Goal: Task Accomplishment & Management: Use online tool/utility

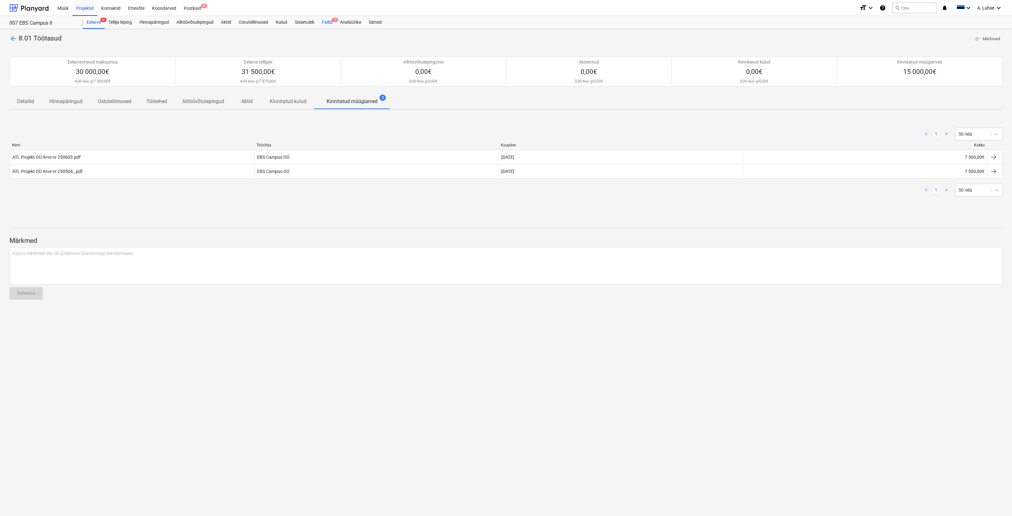
click at [335, 22] on span "1" at bounding box center [335, 20] width 6 height 4
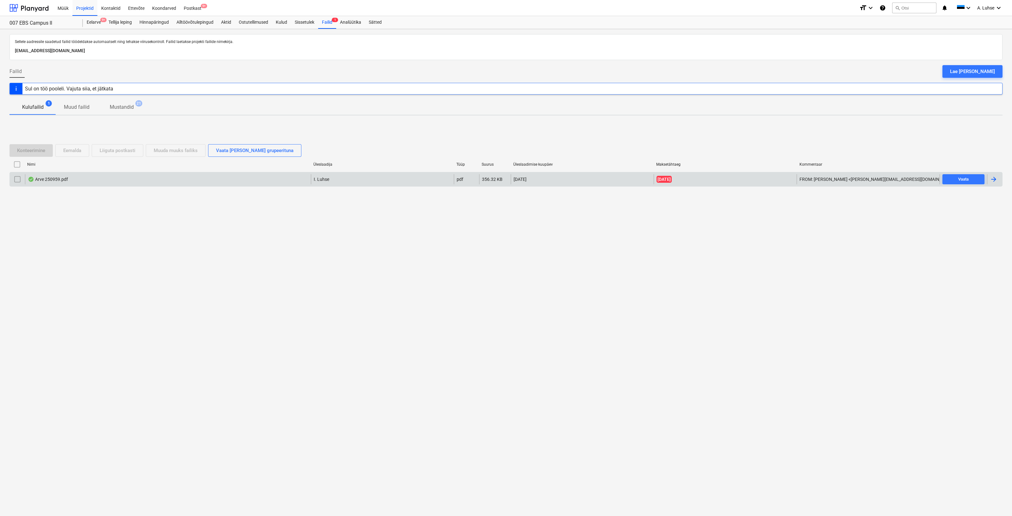
click at [192, 178] on div "Arve 250959.pdf" at bounding box center [168, 179] width 286 height 10
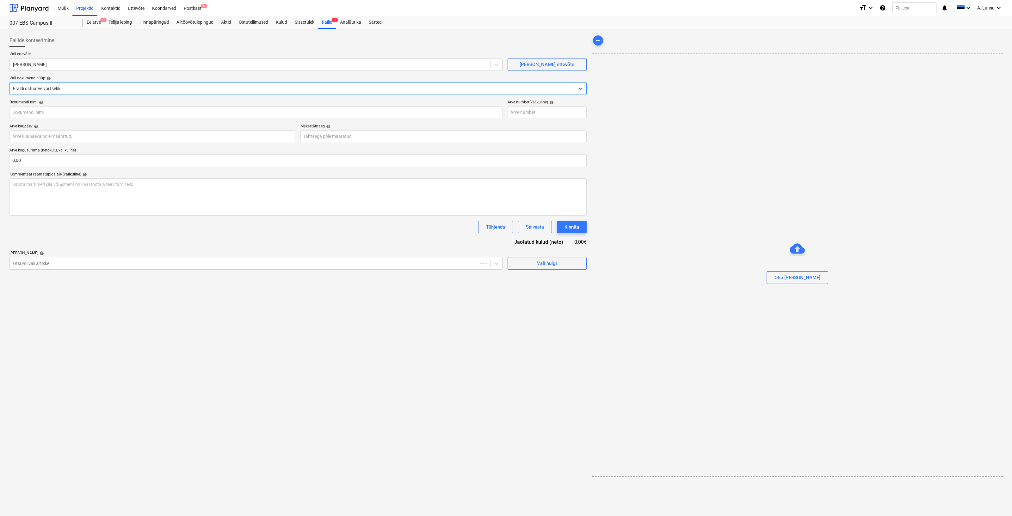
type input "250959"
type input "[DATE]"
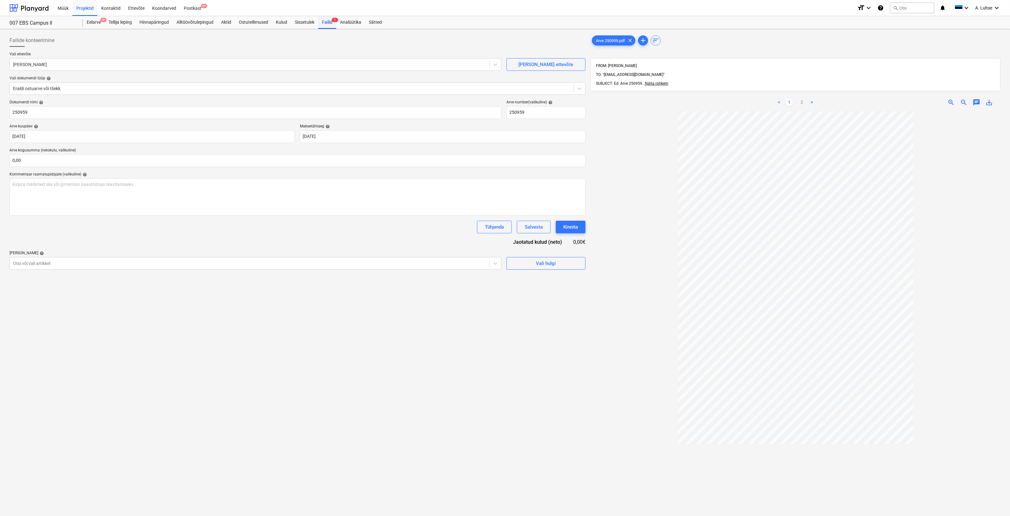
click at [328, 23] on div "Failid 1" at bounding box center [327, 22] width 18 height 13
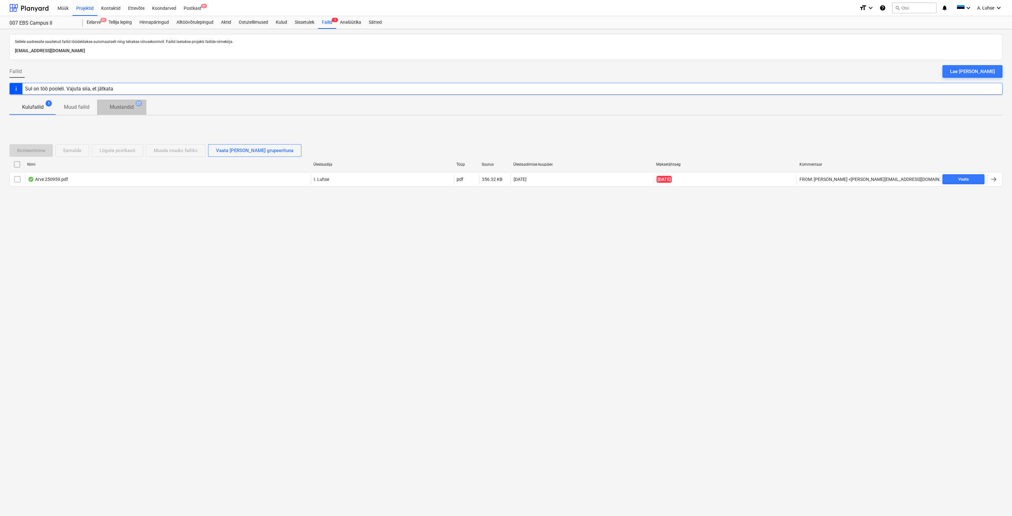
click at [130, 111] on span "Mustandid 21" at bounding box center [121, 108] width 49 height 12
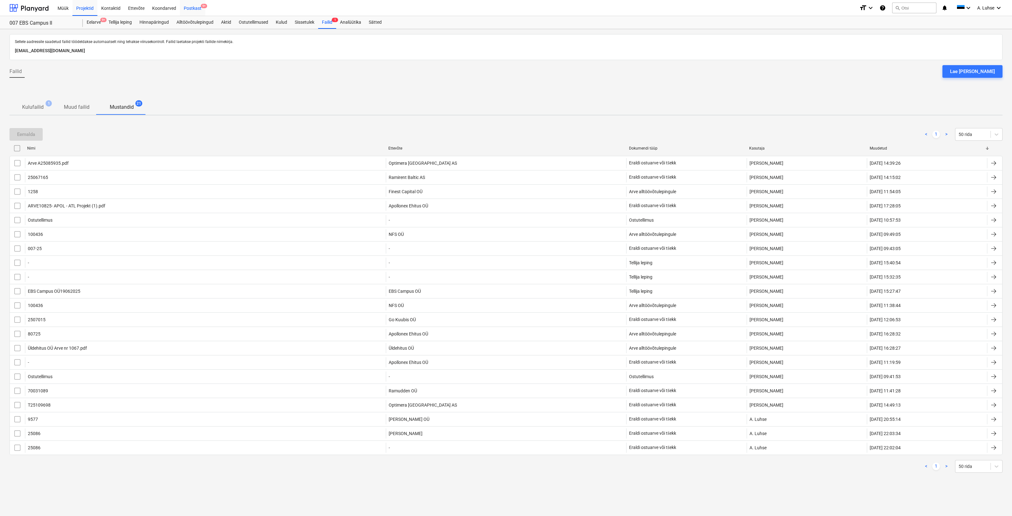
click at [195, 6] on div "Postkast 9+" at bounding box center [192, 8] width 25 height 16
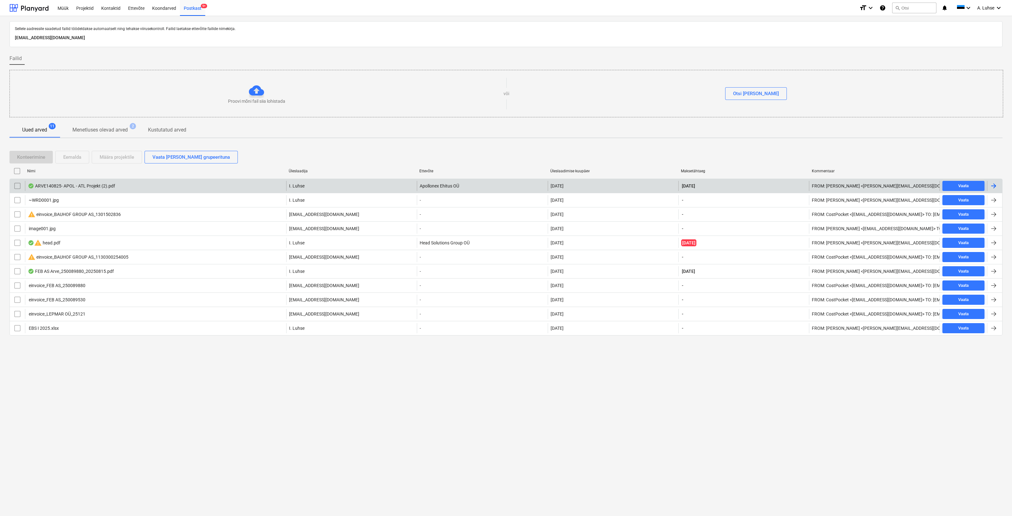
click at [170, 187] on div "ARVE140825- APOL - ATL Projekt (2).pdf" at bounding box center [155, 186] width 261 height 10
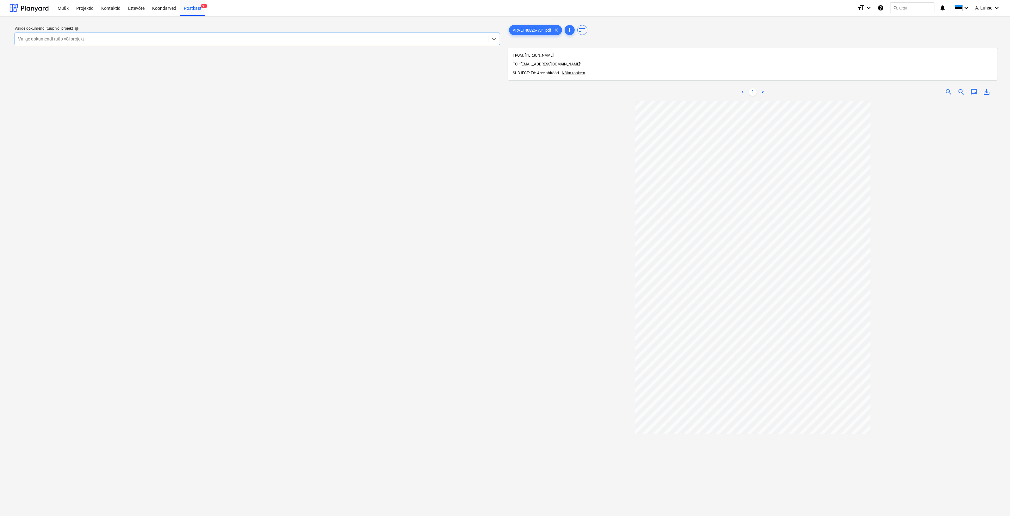
click at [461, 40] on div at bounding box center [251, 39] width 467 height 6
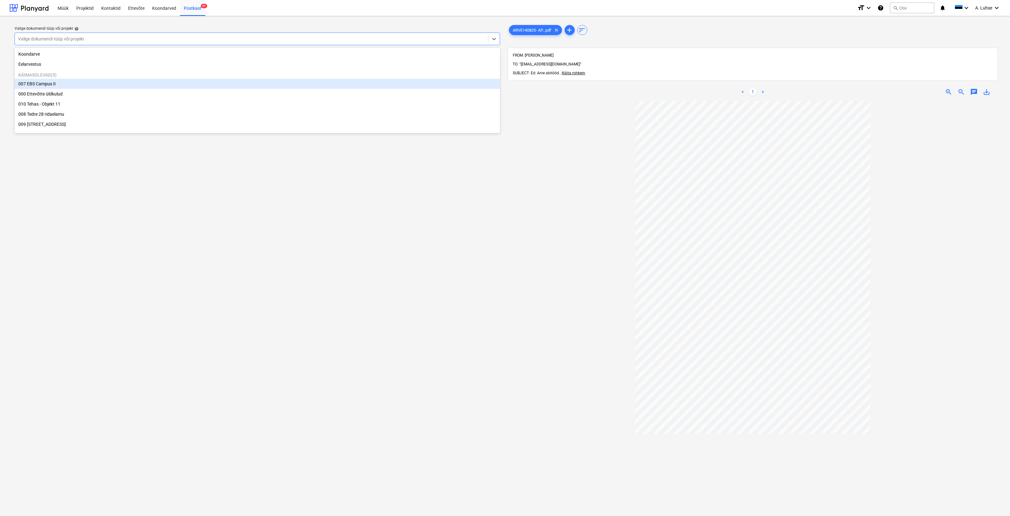
click at [352, 87] on div "007 EBS Campus II" at bounding box center [257, 84] width 485 height 10
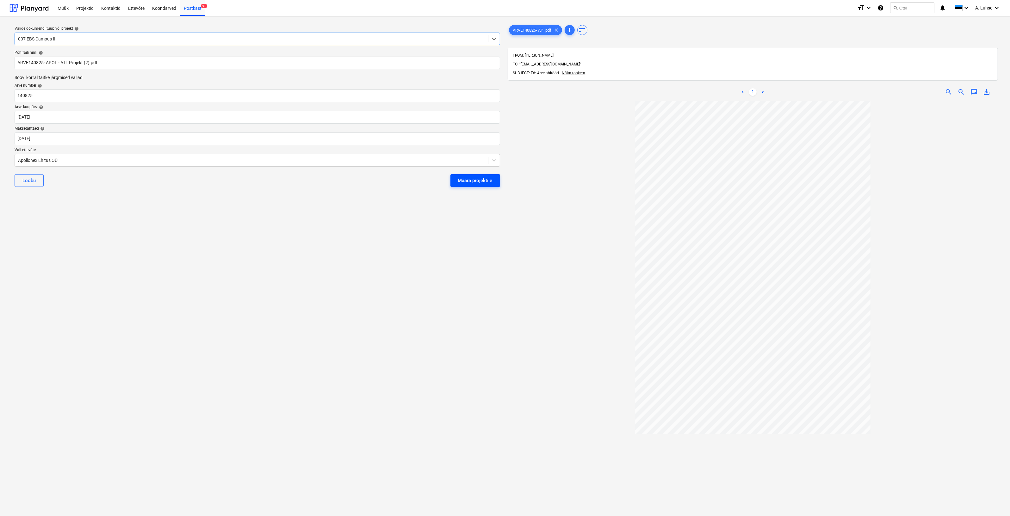
click at [469, 181] on div "Määra projektile" at bounding box center [475, 180] width 34 height 8
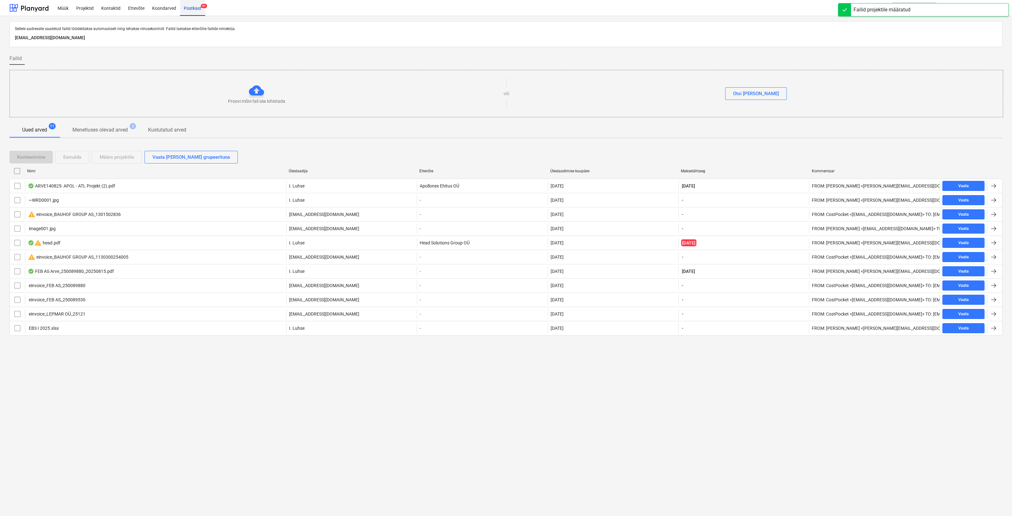
click at [193, 9] on div "Postkast 9+" at bounding box center [192, 8] width 25 height 16
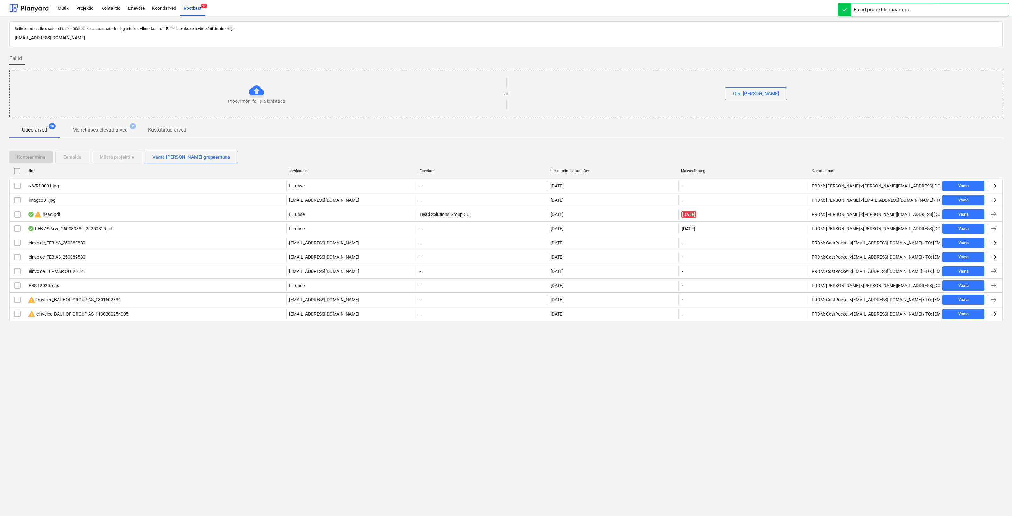
click at [215, 54] on div "Failid" at bounding box center [505, 58] width 993 height 13
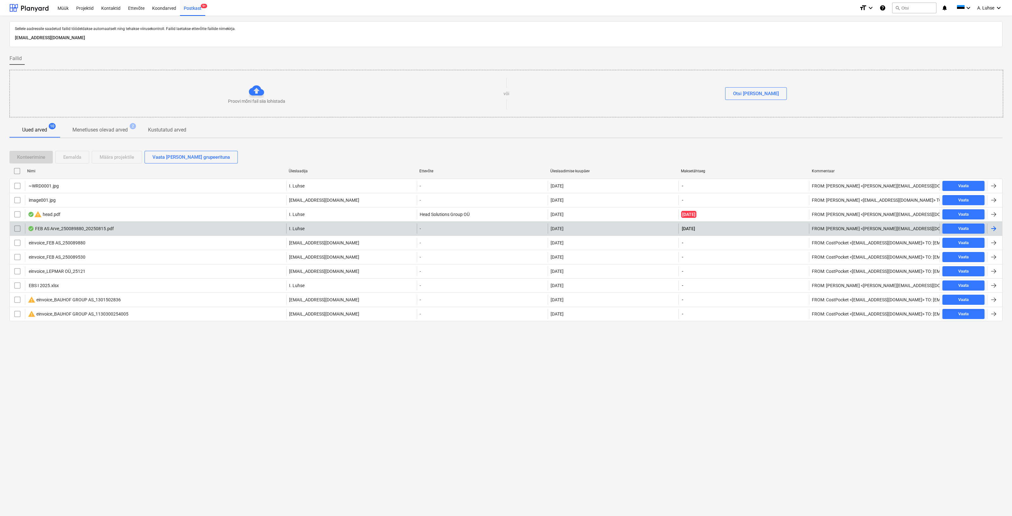
click at [130, 230] on div "FEB AS Arve_250089880_20250815.pdf" at bounding box center [155, 229] width 261 height 10
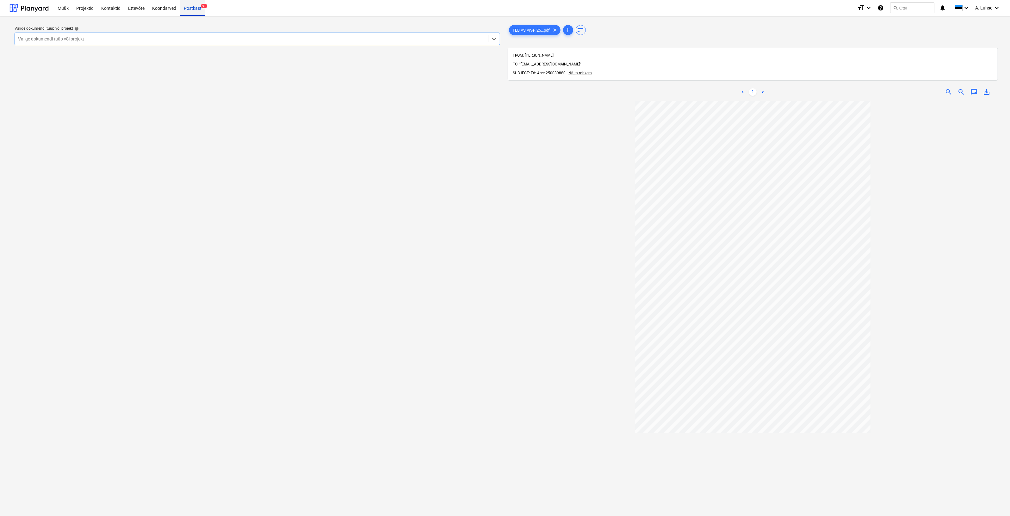
click at [191, 9] on div "Postkast 9+" at bounding box center [192, 8] width 25 height 16
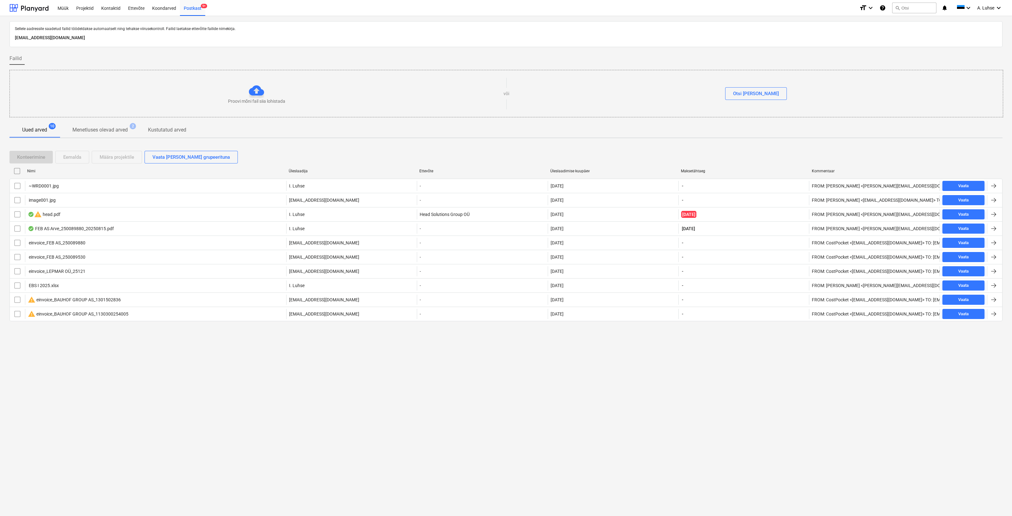
click at [176, 332] on div "Konteerimine Eemalda Määra projektile Vaata [PERSON_NAME] grupeerituna Nimi Üle…" at bounding box center [505, 238] width 993 height 191
click at [61, 9] on div "Müük" at bounding box center [63, 8] width 19 height 16
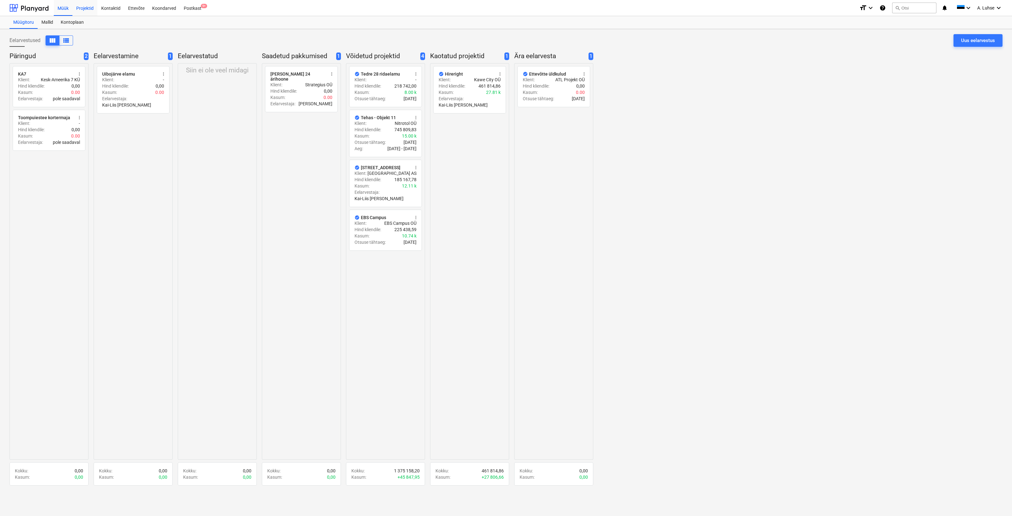
click at [90, 7] on div "Projektid" at bounding box center [84, 8] width 25 height 16
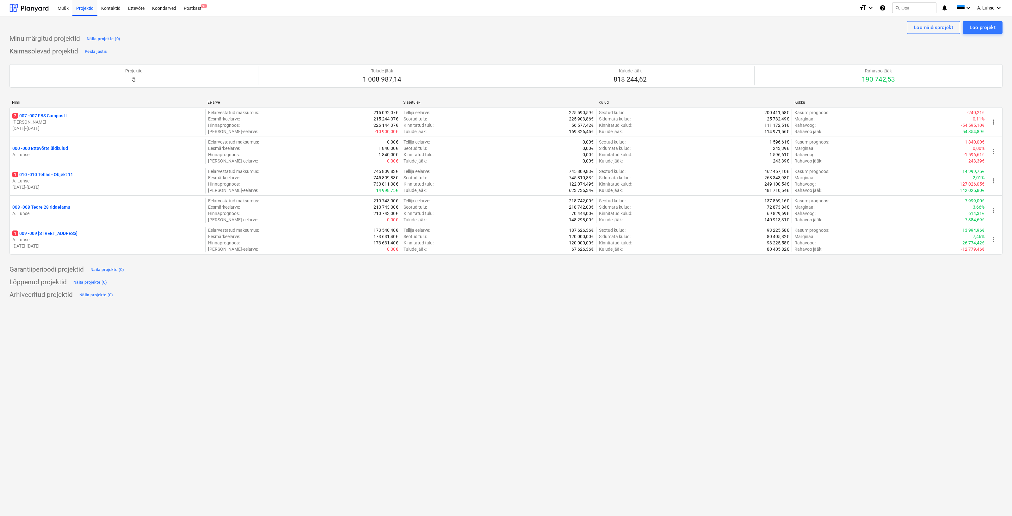
click at [403, 49] on div "Käimasolevad projektid Peida jaotis Projektid 5 Tulude jääk 1 008 987,14 Kulude…" at bounding box center [505, 154] width 993 height 216
click at [178, 6] on div "Müük Projektid Kontaktid Ettevõte Koondarved Postkast 9+" at bounding box center [454, 8] width 800 height 16
click at [183, 9] on div "Postkast 9+" at bounding box center [192, 8] width 25 height 16
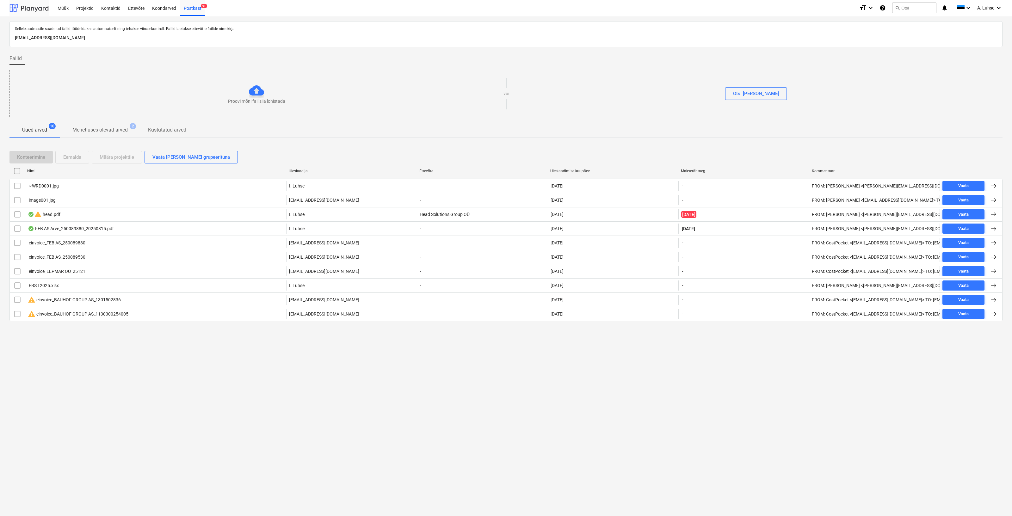
click at [31, 9] on div at bounding box center [28, 8] width 39 height 16
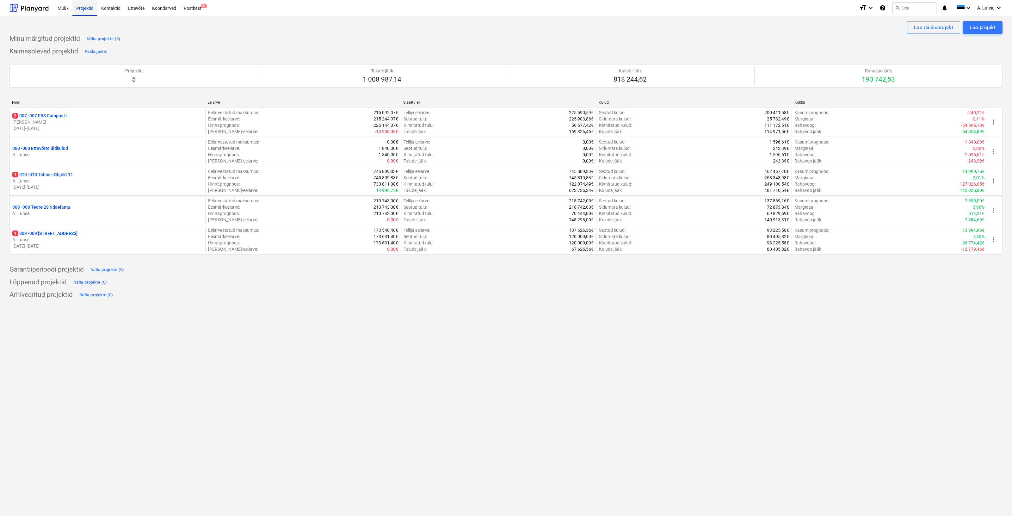
click at [93, 5] on div "Projektid" at bounding box center [84, 8] width 25 height 16
click at [248, 299] on div "Arhiveeritud projektid Näita projekte (0)" at bounding box center [505, 295] width 993 height 10
